Goal: Use online tool/utility: Utilize a website feature to perform a specific function

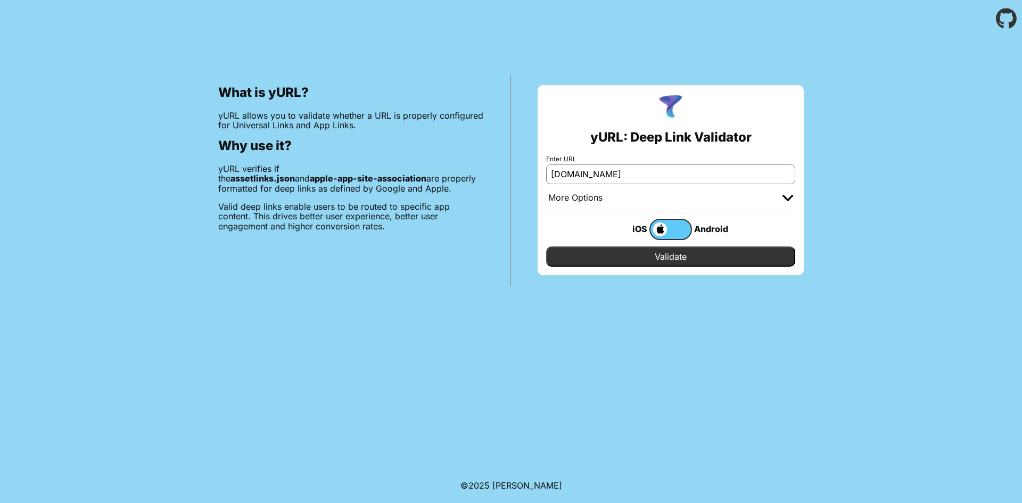
type input "typingclub.com"
click at [546, 247] on input "Validate" at bounding box center [670, 257] width 249 height 20
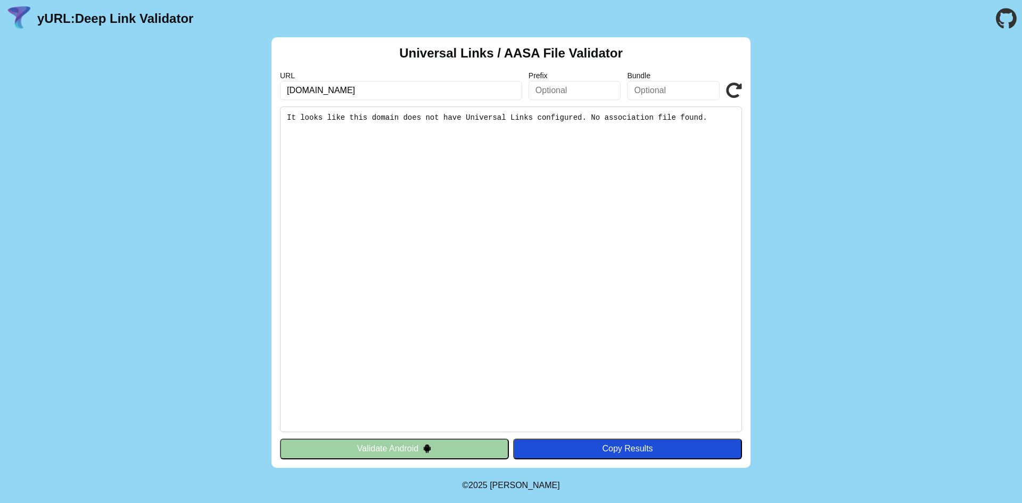
click at [296, 94] on input "typingclub.com" at bounding box center [401, 90] width 242 height 19
type input "[DOMAIN_NAME]"
click button "Validate" at bounding box center [0, 0] width 0 height 0
